Goal: Task Accomplishment & Management: Manage account settings

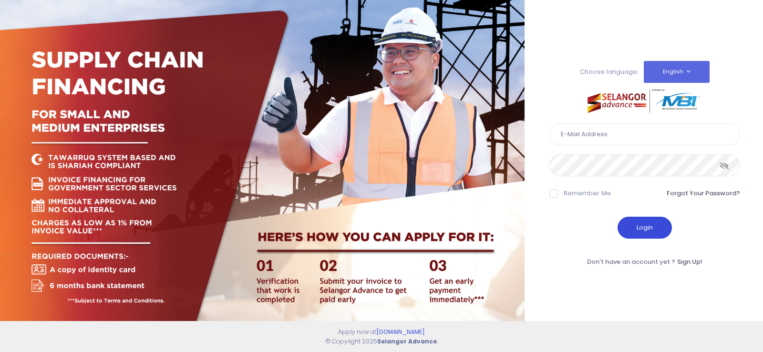
type input "fcd@janatanmia.com.my"
click at [626, 231] on button "Login" at bounding box center [644, 228] width 54 height 22
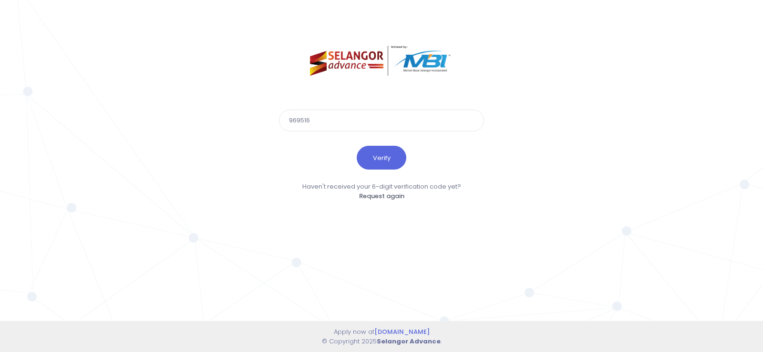
type input "969516"
click at [357, 146] on button "Verify" at bounding box center [382, 158] width 50 height 24
